Goal: Find specific page/section: Find specific page/section

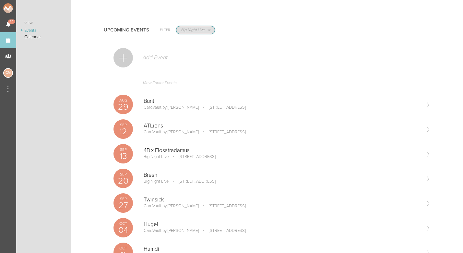
select select "1884"
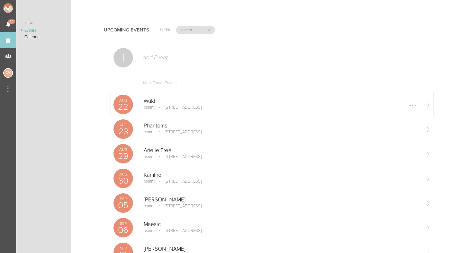
click at [159, 108] on p "[STREET_ADDRESS]" at bounding box center [179, 107] width 46 height 5
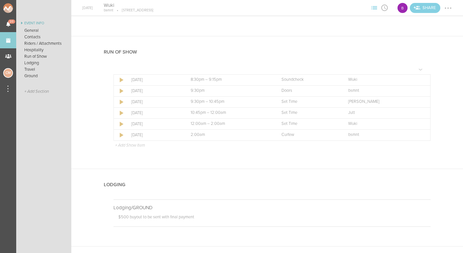
scroll to position [446, 0]
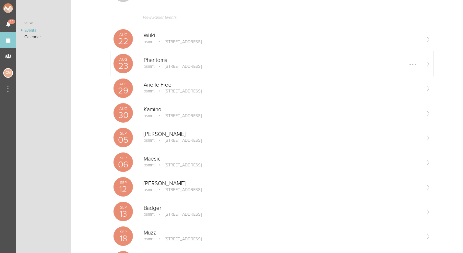
scroll to position [52, 0]
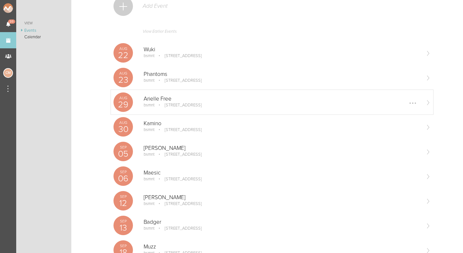
click at [156, 106] on p "[STREET_ADDRESS]" at bounding box center [179, 104] width 46 height 5
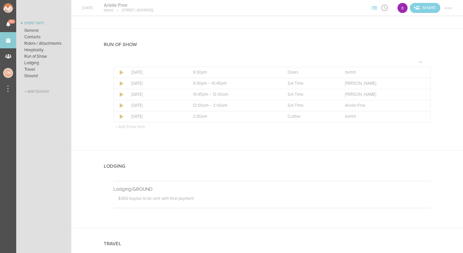
scroll to position [452, 0]
